Goal: Task Accomplishment & Management: Complete application form

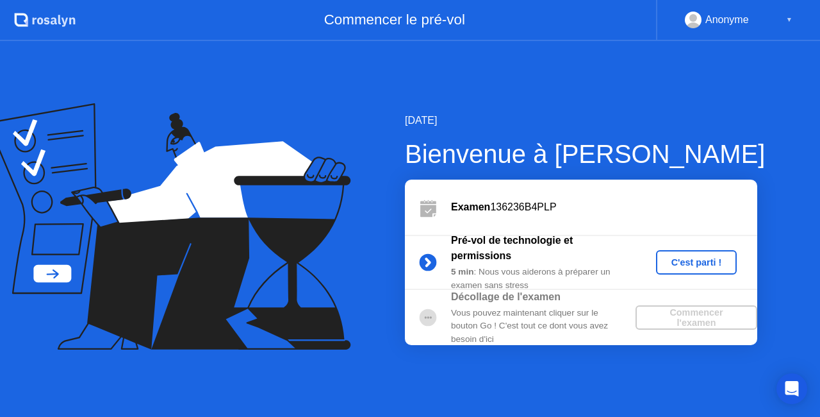
click at [695, 260] on div "C'est parti !" at bounding box center [696, 262] width 71 height 10
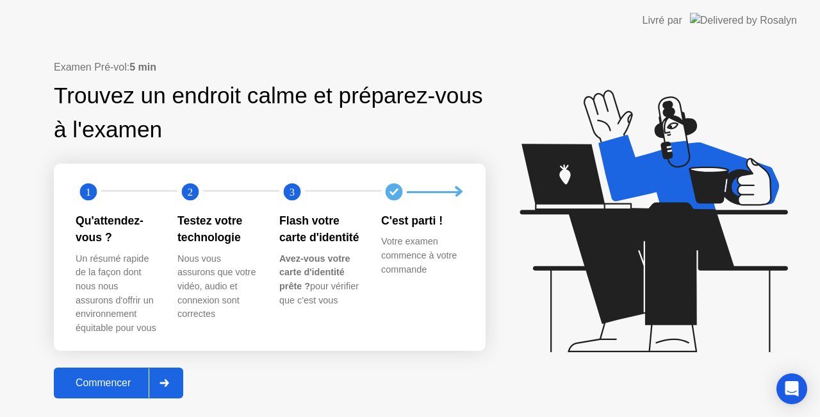
click at [165, 383] on icon at bounding box center [164, 383] width 9 height 8
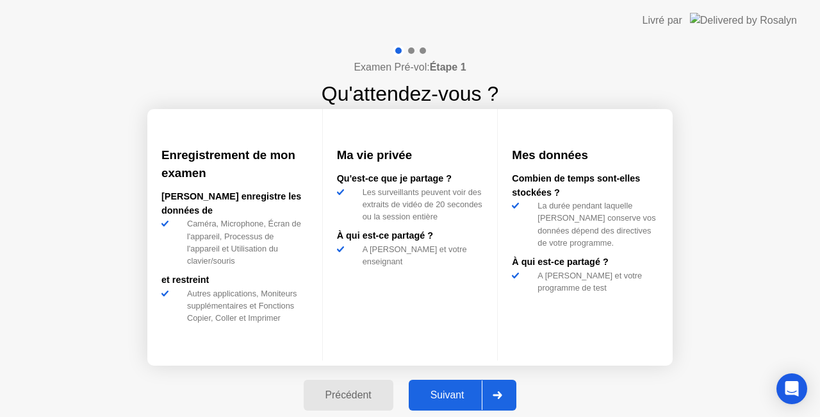
click at [495, 397] on div at bounding box center [497, 394] width 31 height 29
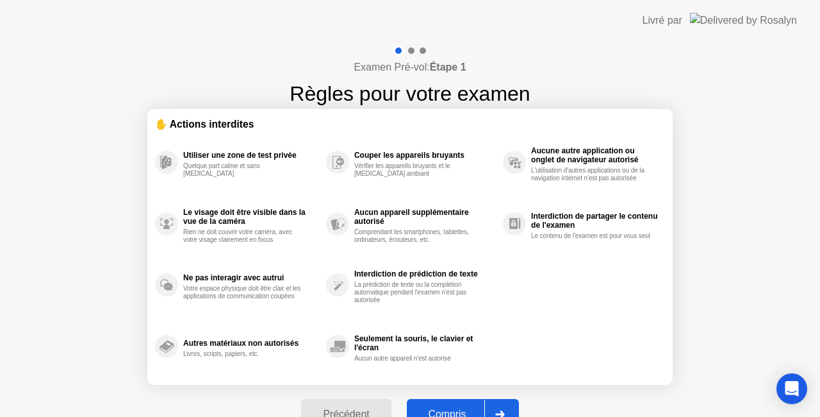
click at [501, 409] on div at bounding box center [500, 413] width 31 height 29
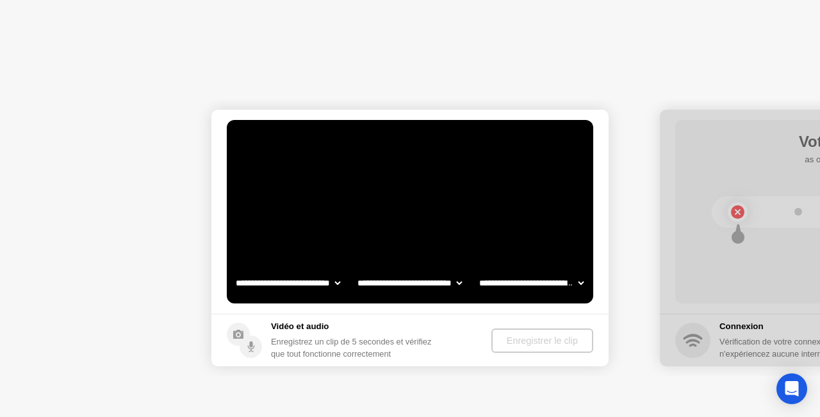
select select "**********"
select select "*******"
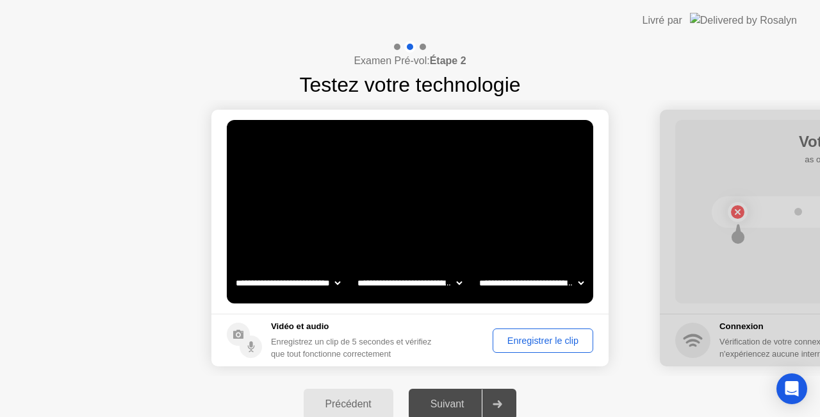
click at [545, 338] on div "Enregistrer le clip" at bounding box center [543, 340] width 92 height 10
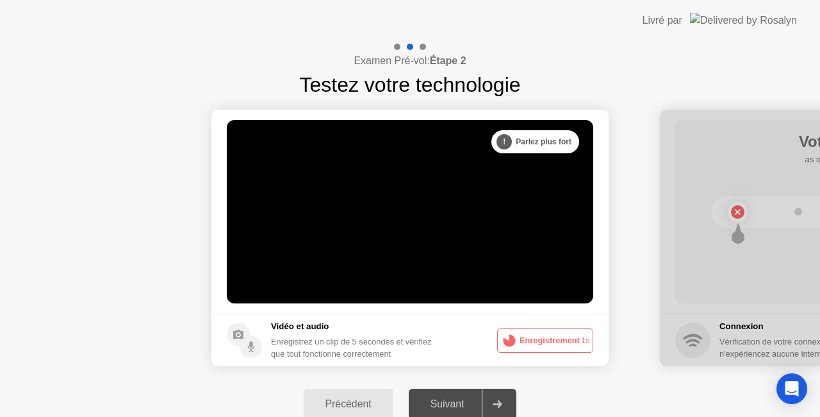
click at [501, 401] on icon at bounding box center [498, 404] width 10 height 8
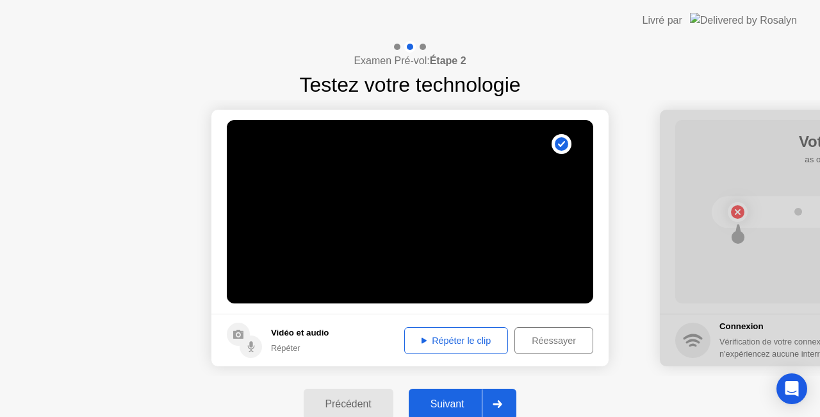
click at [495, 404] on icon at bounding box center [498, 404] width 10 height 8
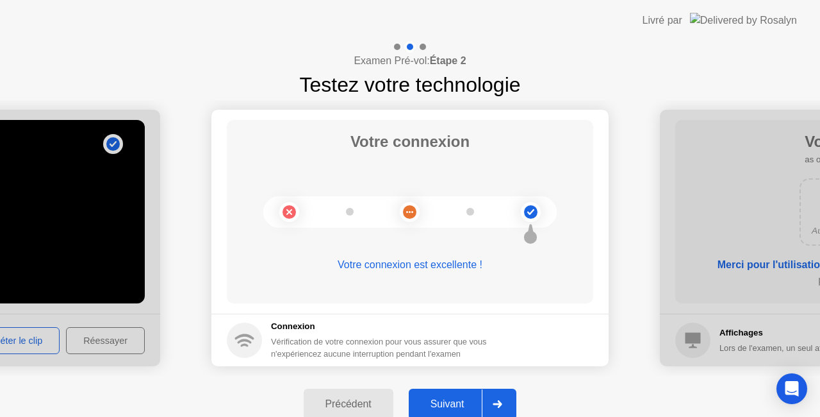
click at [502, 402] on icon at bounding box center [498, 404] width 9 height 8
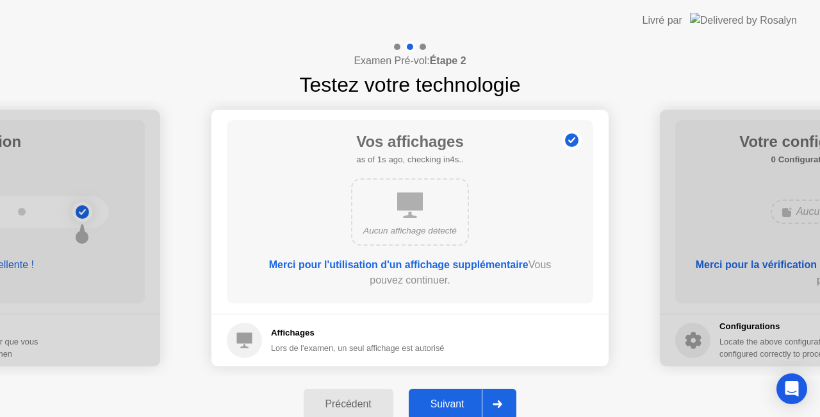
click at [502, 402] on icon at bounding box center [498, 404] width 9 height 8
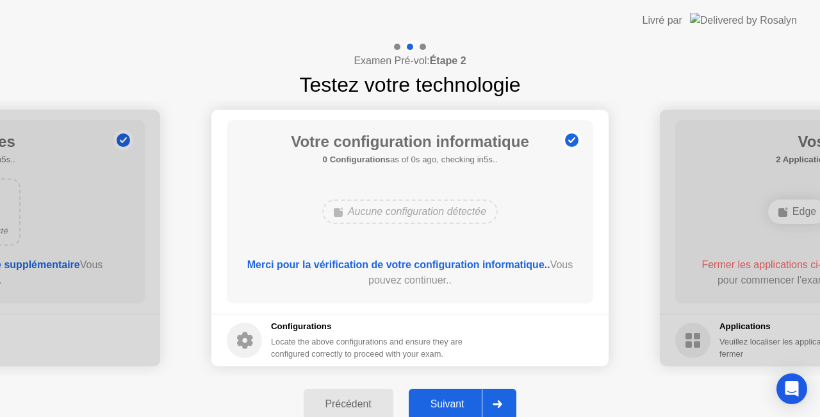
click at [502, 402] on icon at bounding box center [498, 404] width 9 height 8
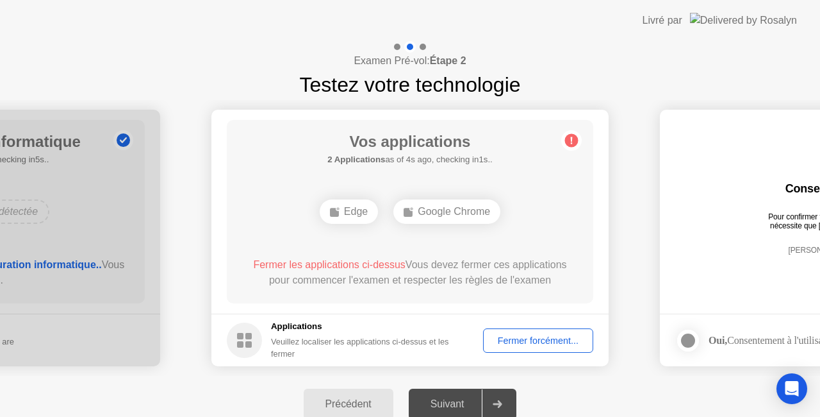
click at [549, 340] on div "Fermer forcément..." at bounding box center [538, 340] width 101 height 10
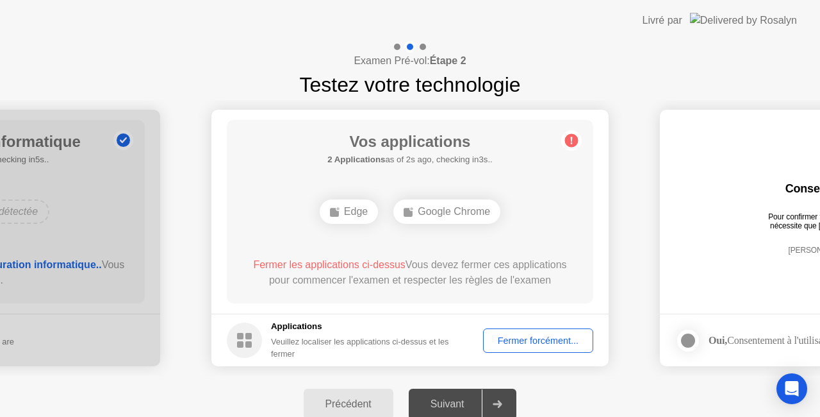
click at [510, 399] on div at bounding box center [497, 403] width 31 height 29
click at [536, 335] on div "Fermer forcément..." at bounding box center [538, 340] width 101 height 10
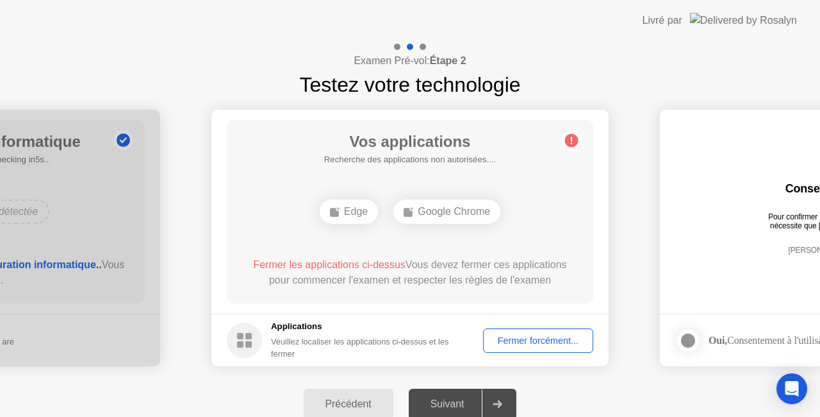
click at [506, 341] on div "Fermer forcément..." at bounding box center [538, 340] width 101 height 10
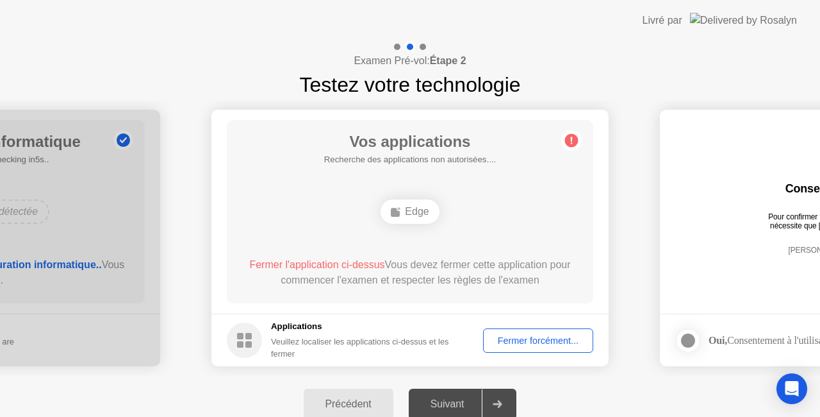
click at [531, 345] on div "Fermer forcément..." at bounding box center [538, 340] width 101 height 10
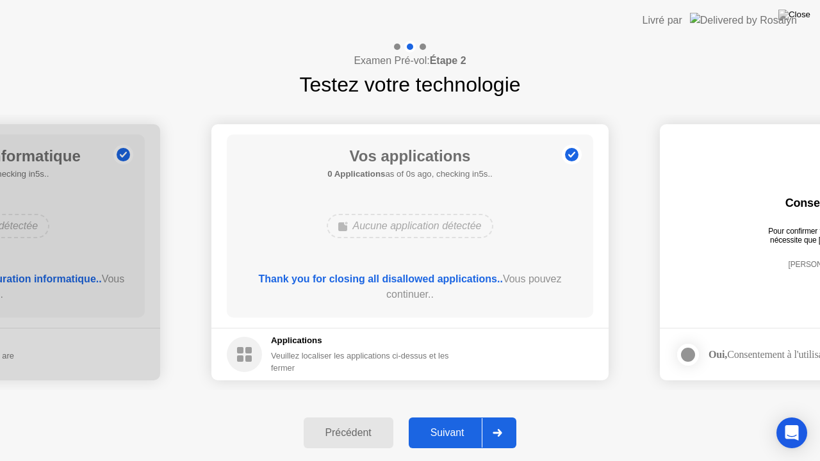
click at [408, 259] on div "Vos applications 0 Applications as of 0s ago, checking in5s.. Aucune applicatio…" at bounding box center [410, 226] width 367 height 183
click at [507, 416] on div at bounding box center [497, 433] width 31 height 29
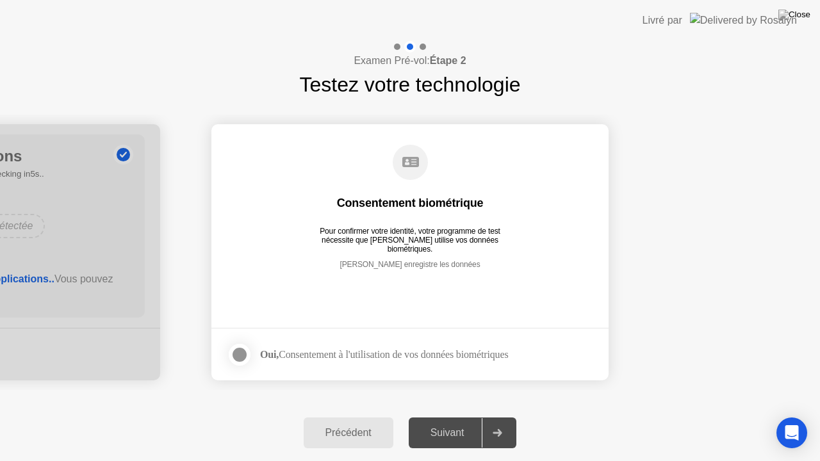
click at [240, 354] on div at bounding box center [239, 354] width 15 height 15
click at [500, 416] on div at bounding box center [497, 433] width 31 height 29
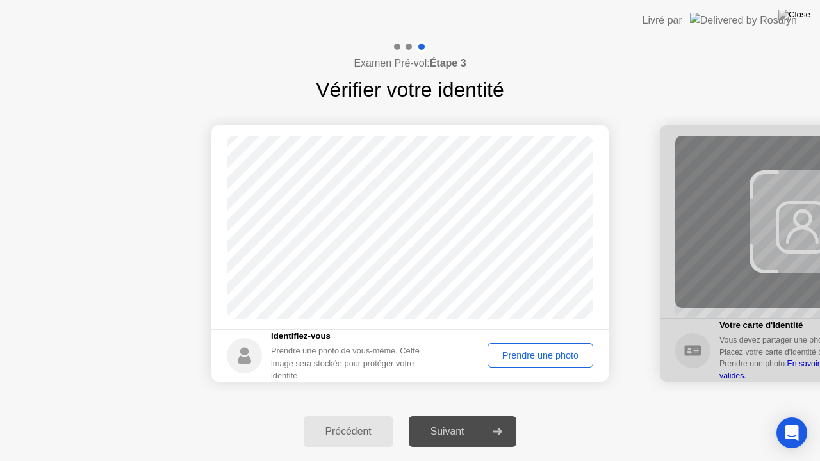
click at [529, 355] on div "Prendre une photo" at bounding box center [540, 356] width 97 height 10
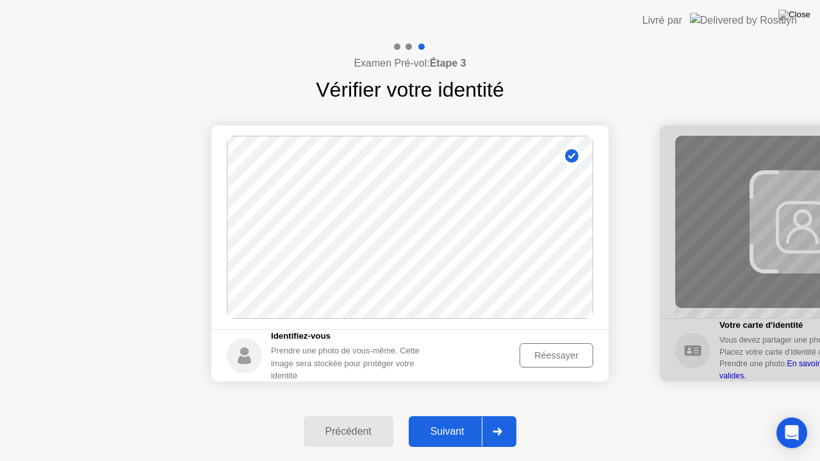
click at [500, 416] on div at bounding box center [497, 431] width 31 height 29
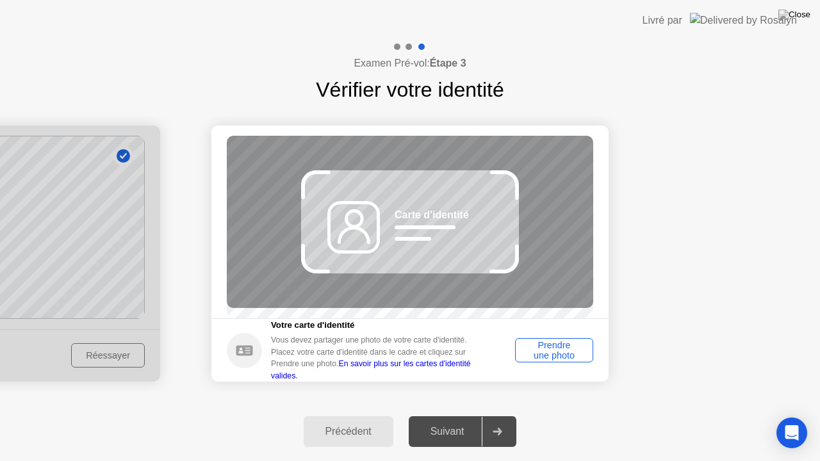
click at [549, 357] on div "Prendre une photo" at bounding box center [554, 350] width 69 height 21
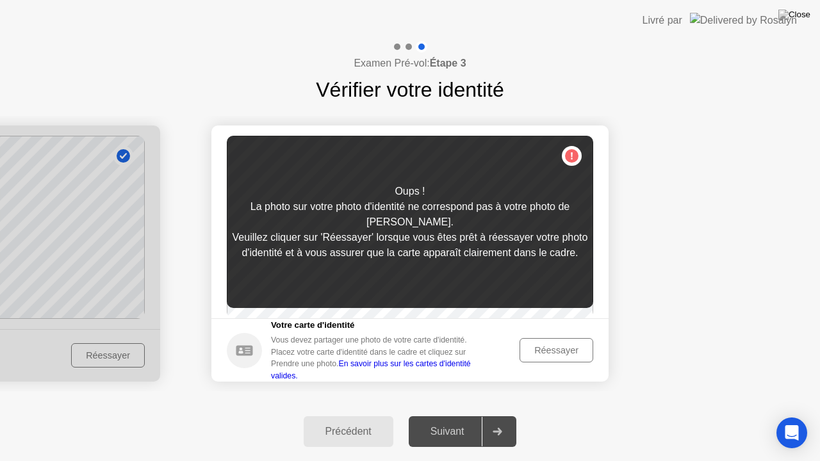
click at [549, 356] on div "Réessayer" at bounding box center [556, 350] width 65 height 10
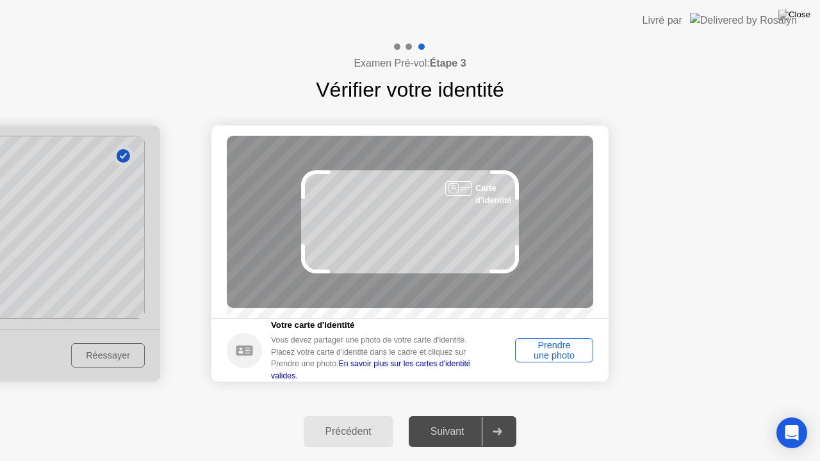
click at [552, 356] on div "Prendre une photo" at bounding box center [554, 350] width 69 height 21
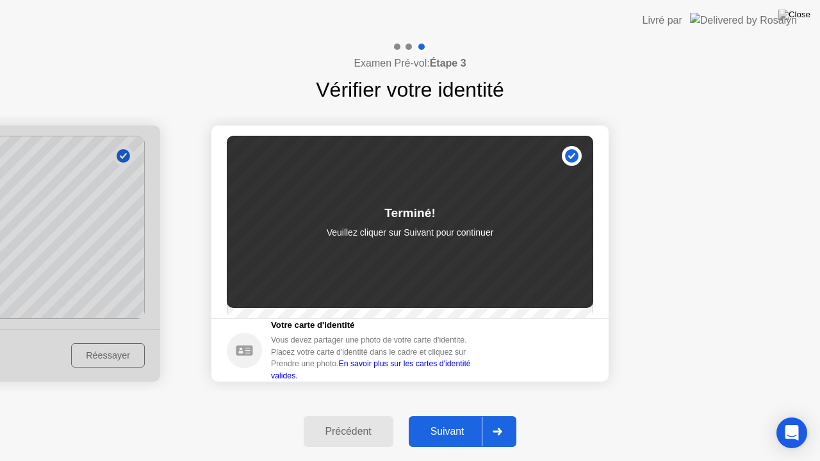
click at [496, 416] on icon at bounding box center [498, 432] width 10 height 8
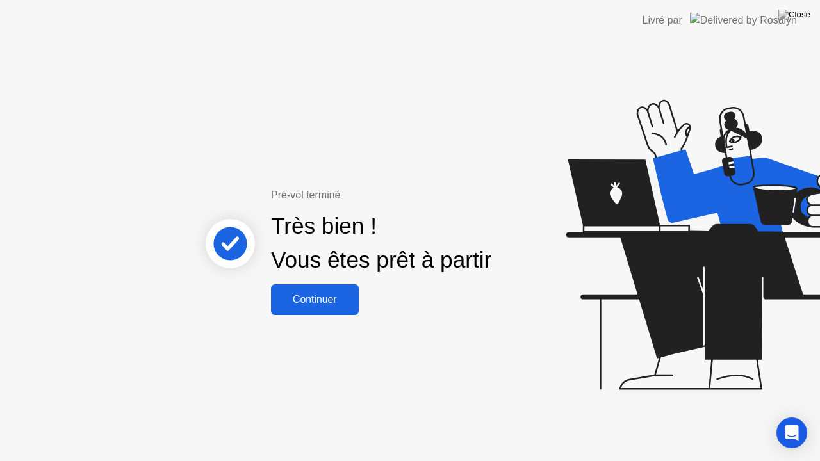
click at [330, 306] on div "Continuer" at bounding box center [315, 300] width 80 height 12
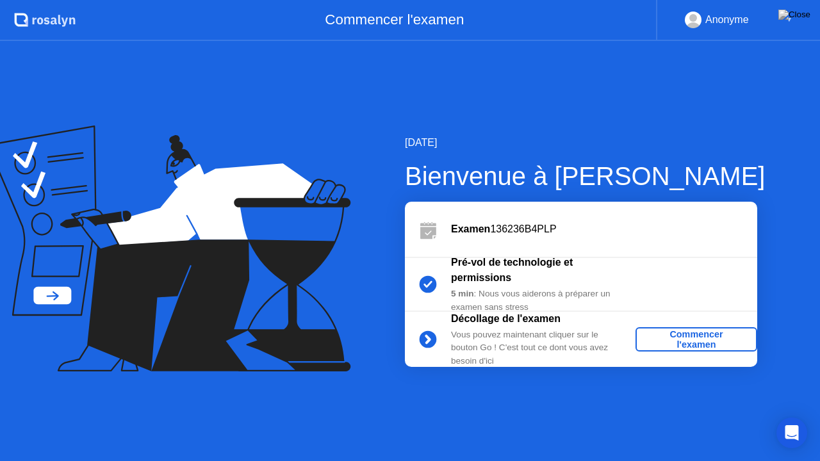
click at [695, 339] on div "Commencer l'examen" at bounding box center [697, 339] width 112 height 21
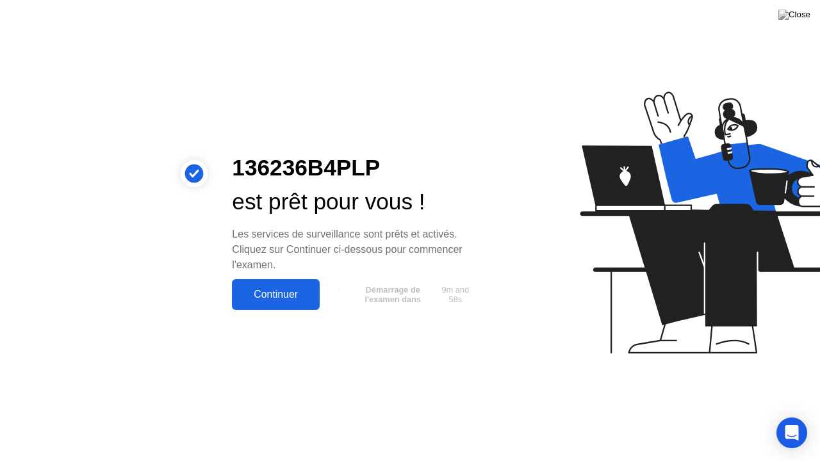
click at [274, 284] on button "Continuer" at bounding box center [276, 294] width 88 height 31
